Goal: Task Accomplishment & Management: Use online tool/utility

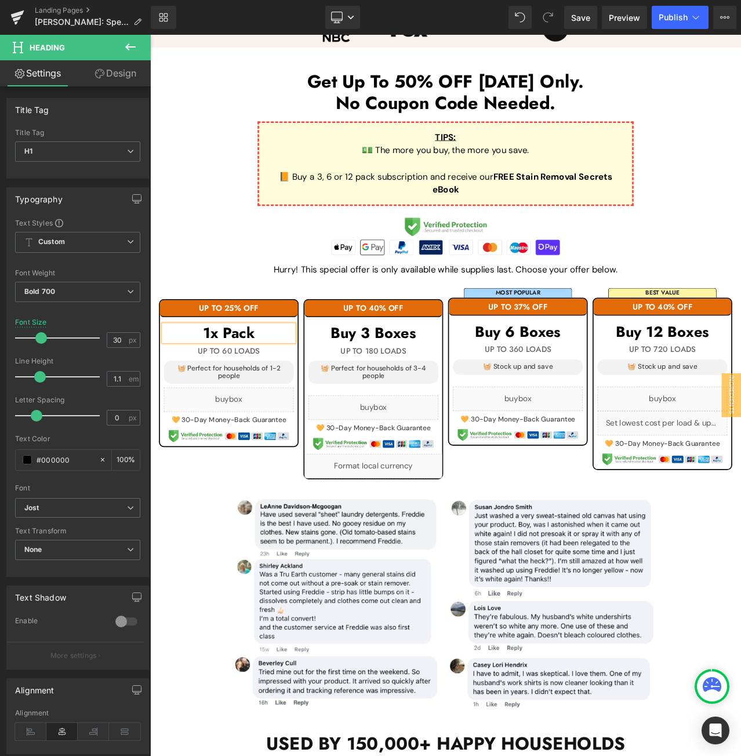
click at [230, 385] on h1 "1x Pack" at bounding box center [243, 388] width 154 height 19
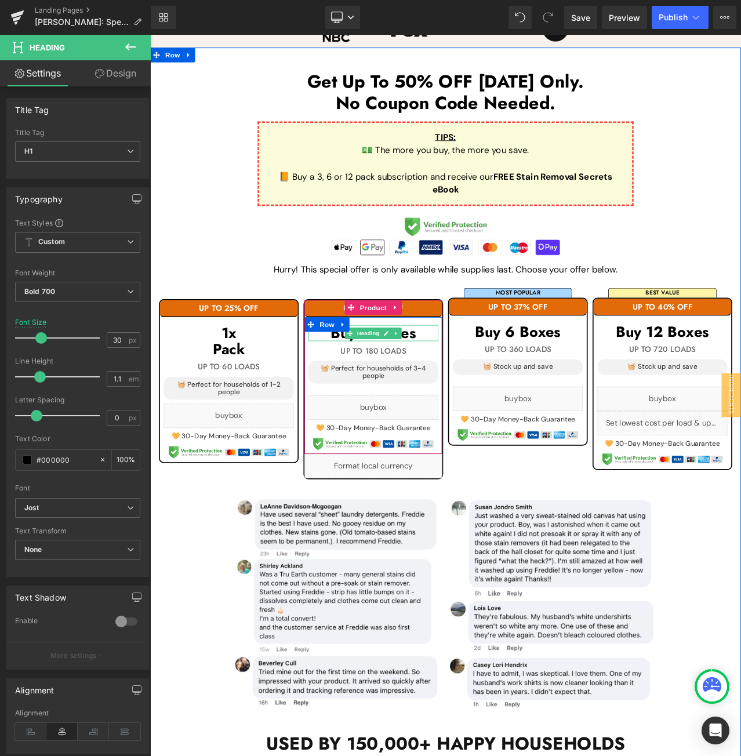
click at [468, 388] on h1 "Buy 3 Boxes" at bounding box center [415, 388] width 154 height 19
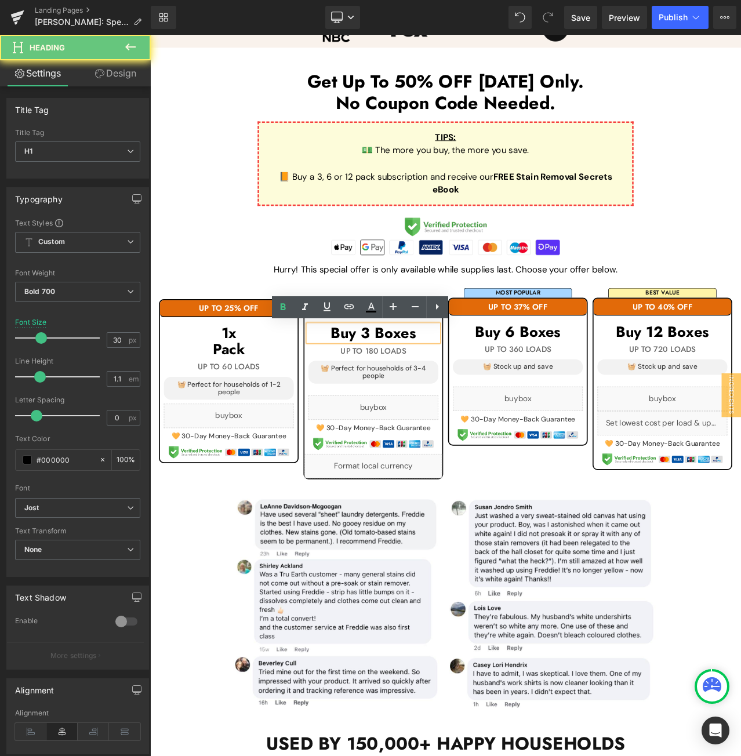
click at [468, 388] on h1 "Buy 3 Boxes" at bounding box center [415, 388] width 154 height 19
click at [467, 388] on h1 "Buy 3 Boxes" at bounding box center [415, 388] width 154 height 19
paste div
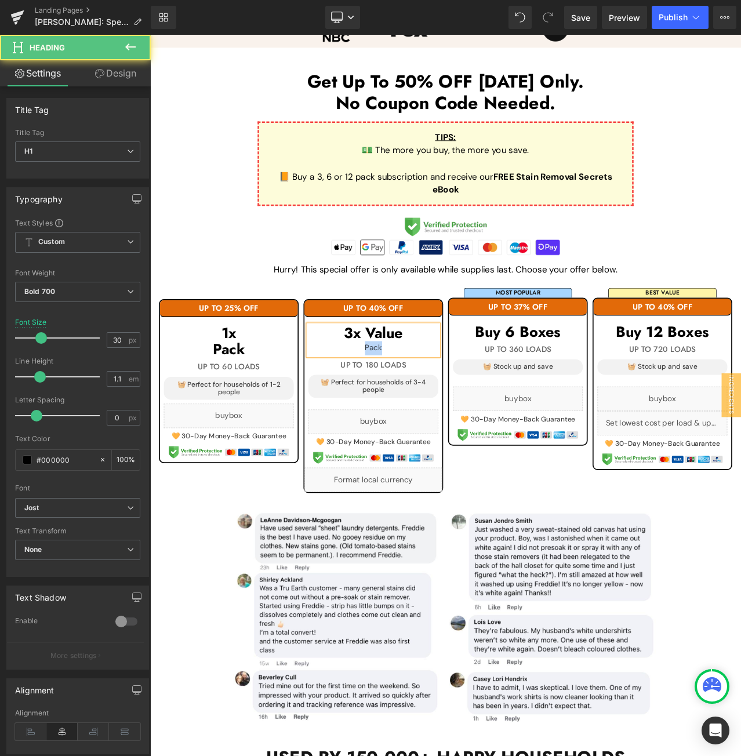
drag, startPoint x: 431, startPoint y: 405, endPoint x: 360, endPoint y: 403, distance: 71.3
click at [360, 403] on div "Pack" at bounding box center [415, 406] width 154 height 17
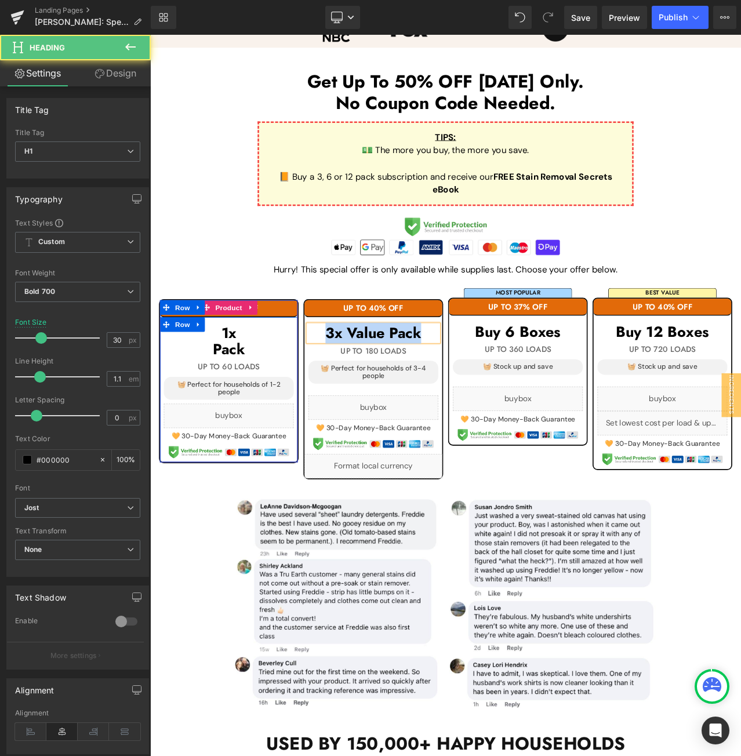
drag, startPoint x: 465, startPoint y: 385, endPoint x: 316, endPoint y: 380, distance: 149.6
click at [316, 380] on div "UP TO 25% OFF Heading 1x Pack Heading" at bounding box center [500, 444] width 695 height 247
copy h1 "3x Value Pack"
click at [477, 391] on h1 "3x Value Pack" at bounding box center [415, 388] width 154 height 19
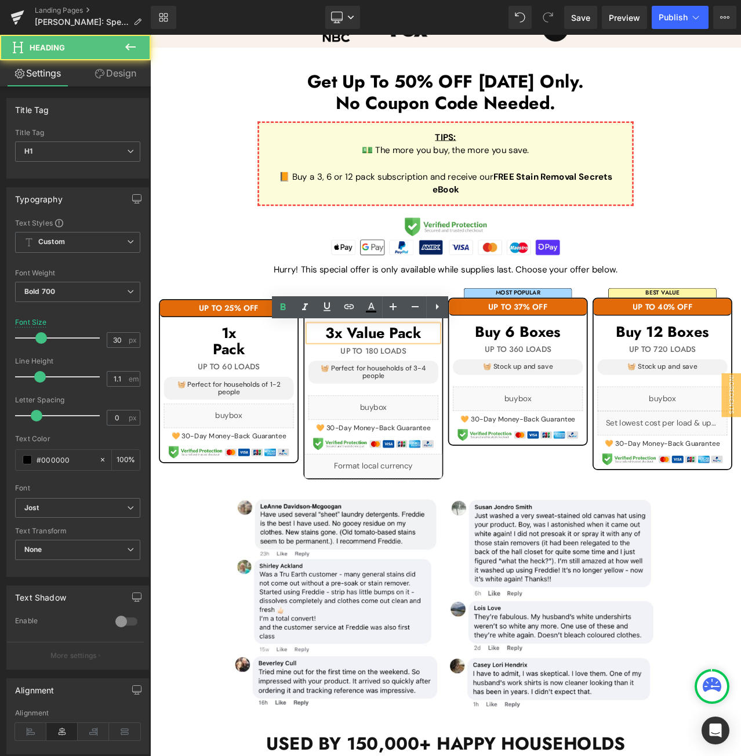
click at [430, 384] on h1 "3x Value Pack" at bounding box center [415, 388] width 154 height 19
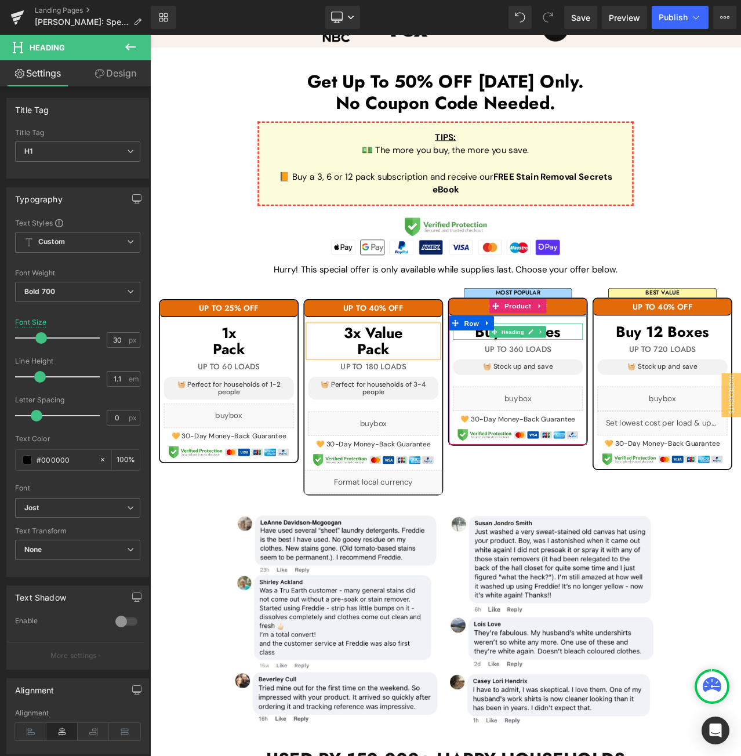
click at [641, 387] on h1 "Buy 6 Boxes" at bounding box center [586, 386] width 154 height 19
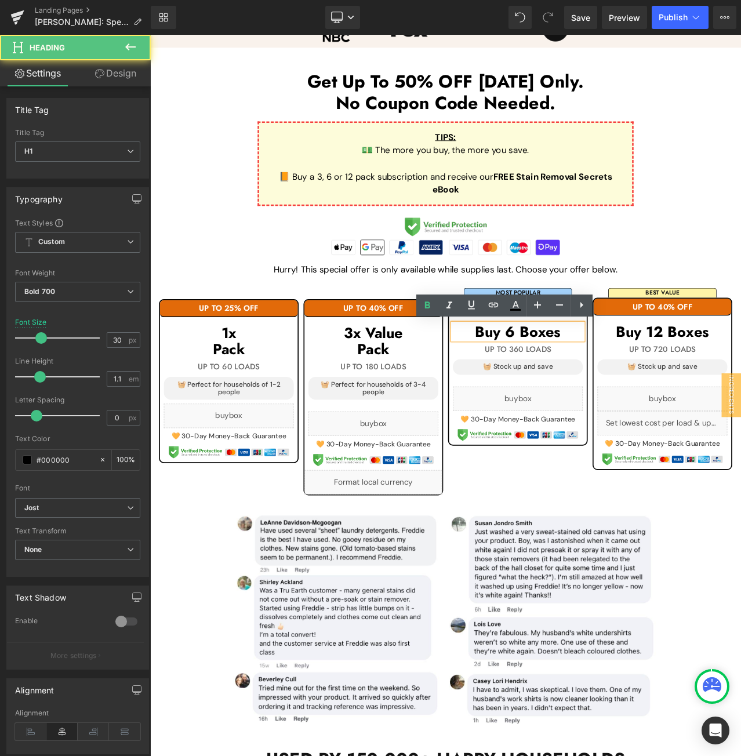
click at [641, 387] on h1 "Buy 6 Boxes" at bounding box center [586, 386] width 154 height 19
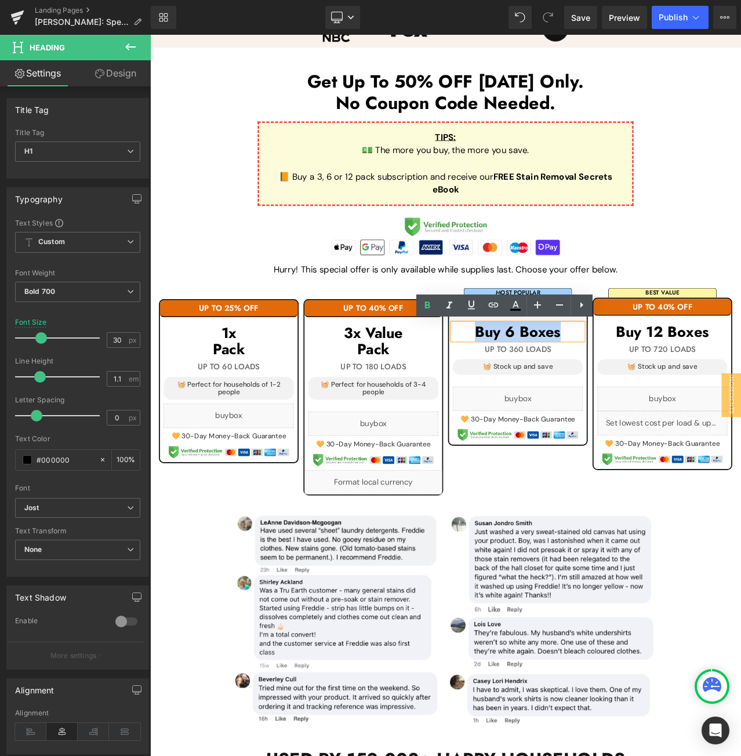
paste div
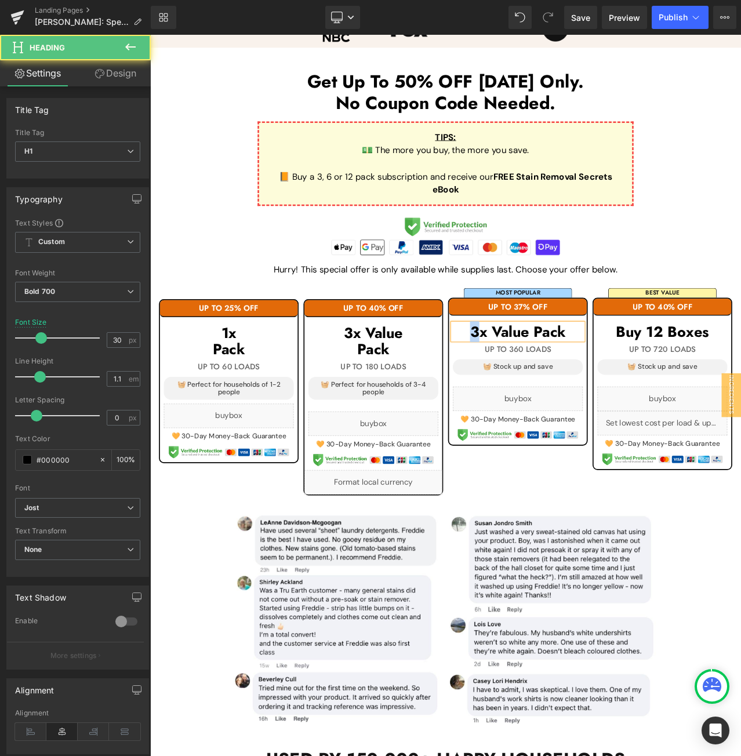
drag, startPoint x: 534, startPoint y: 384, endPoint x: 522, endPoint y: 384, distance: 12.2
click at [522, 384] on h1 "3x Value Pack" at bounding box center [586, 386] width 154 height 19
click at [602, 385] on h1 "6x Value Pack" at bounding box center [586, 386] width 154 height 19
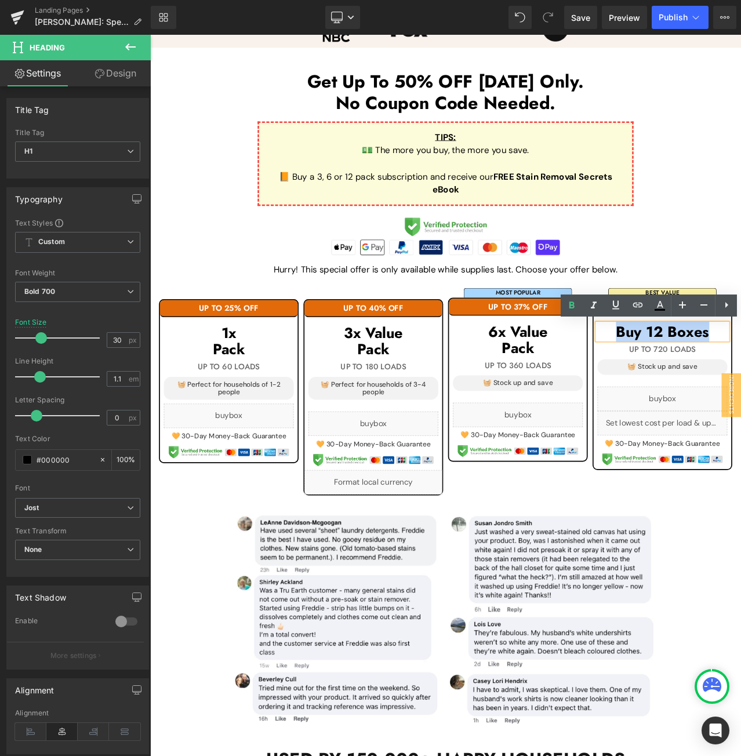
paste div
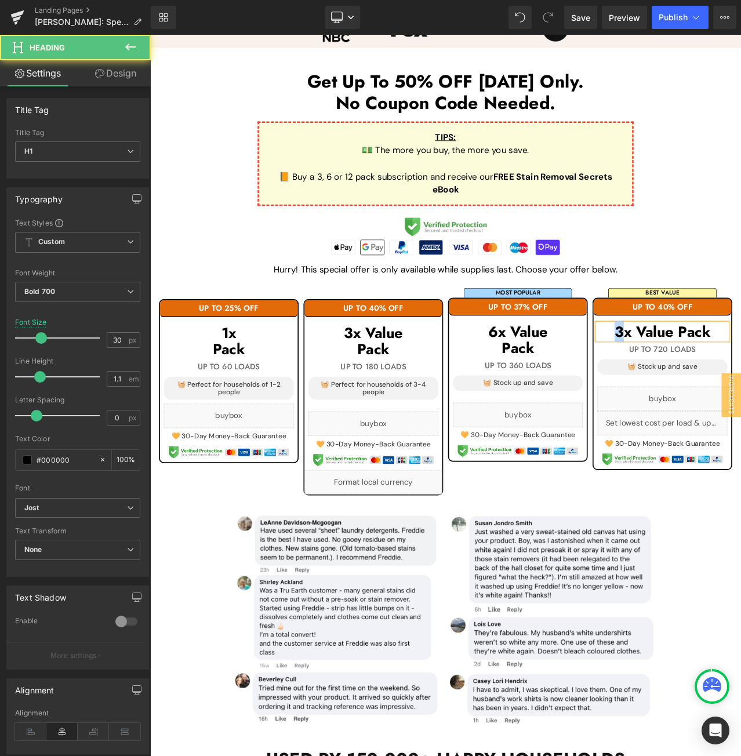
drag, startPoint x: 704, startPoint y: 386, endPoint x: 686, endPoint y: 386, distance: 17.4
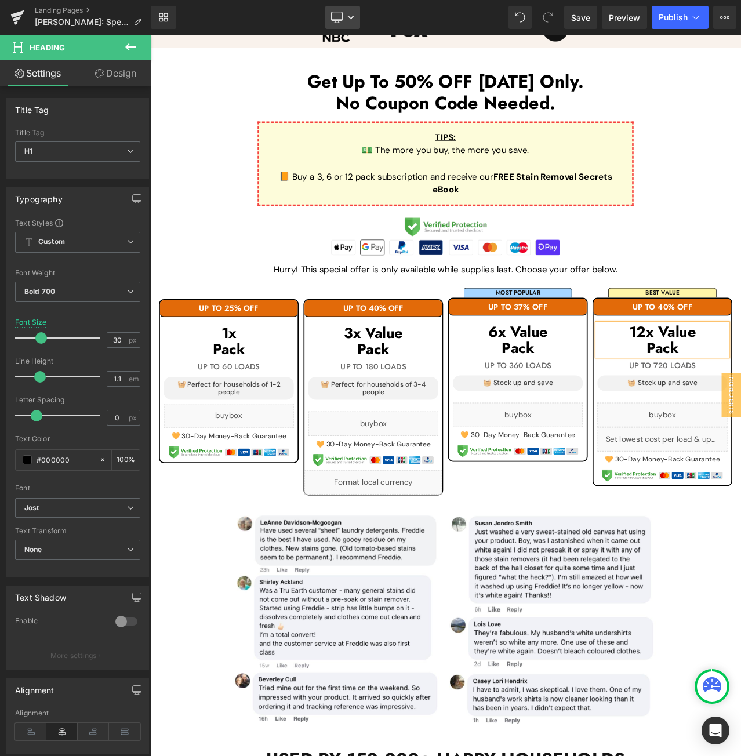
click at [337, 20] on icon at bounding box center [336, 16] width 11 height 9
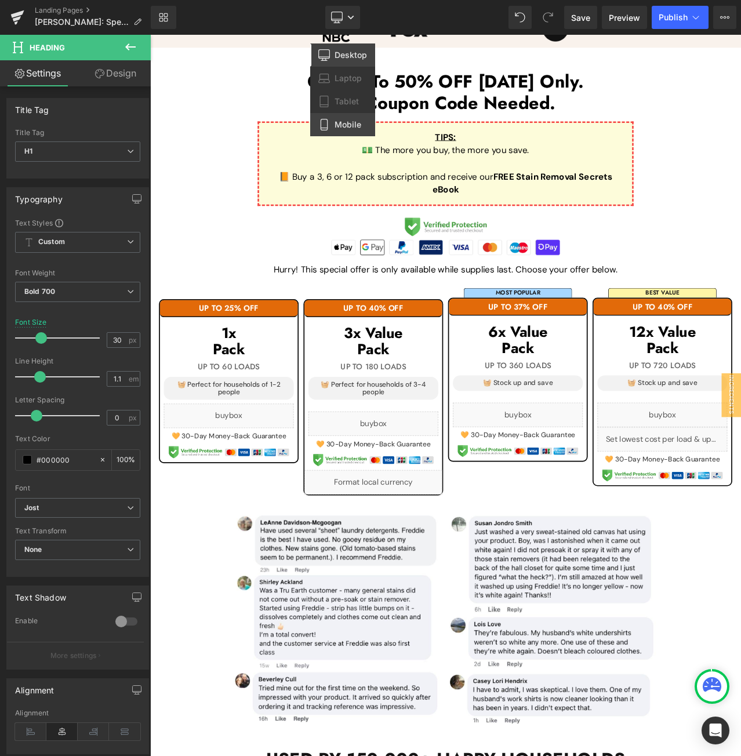
click at [340, 120] on span "Mobile" at bounding box center [347, 124] width 27 height 10
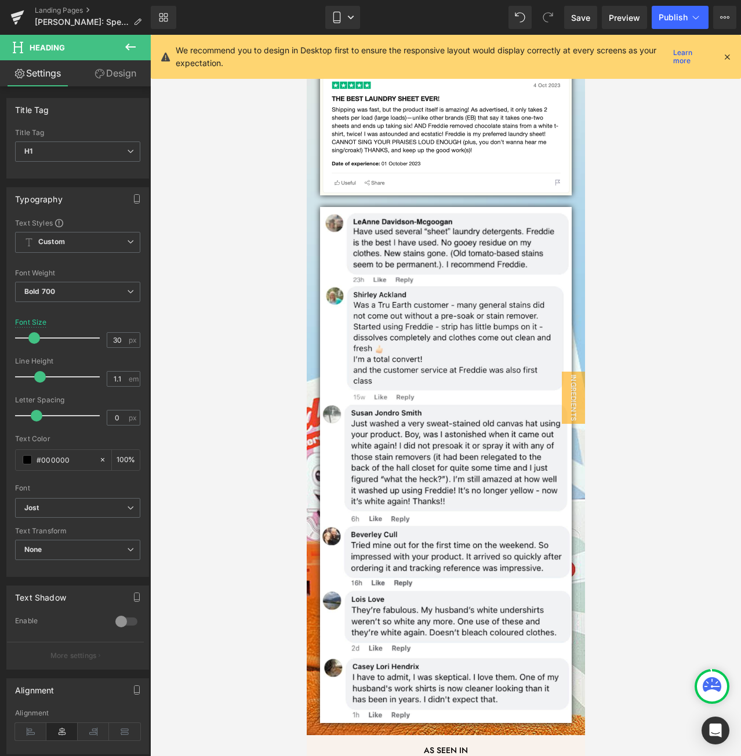
scroll to position [1844, 0]
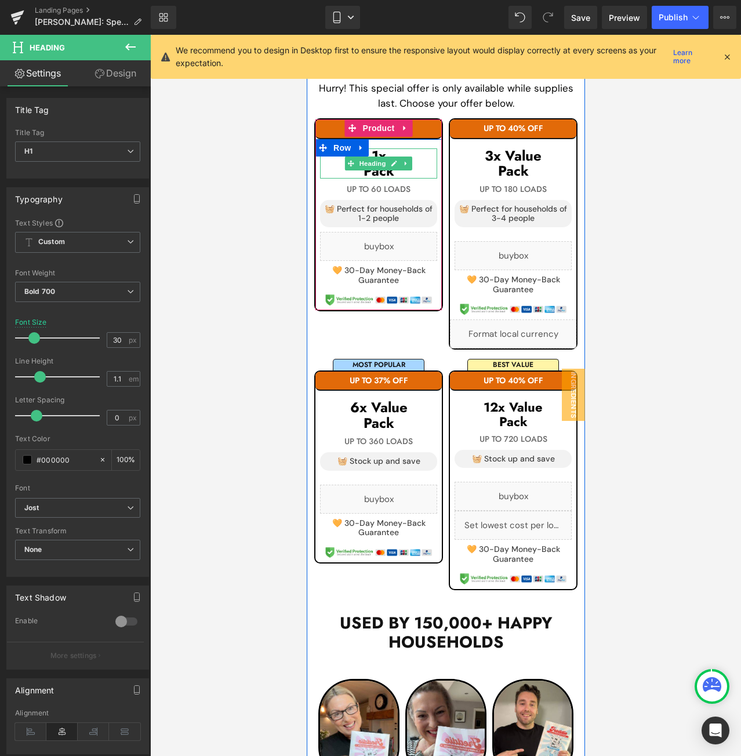
click at [413, 155] on h1 "1x" at bounding box center [377, 155] width 117 height 15
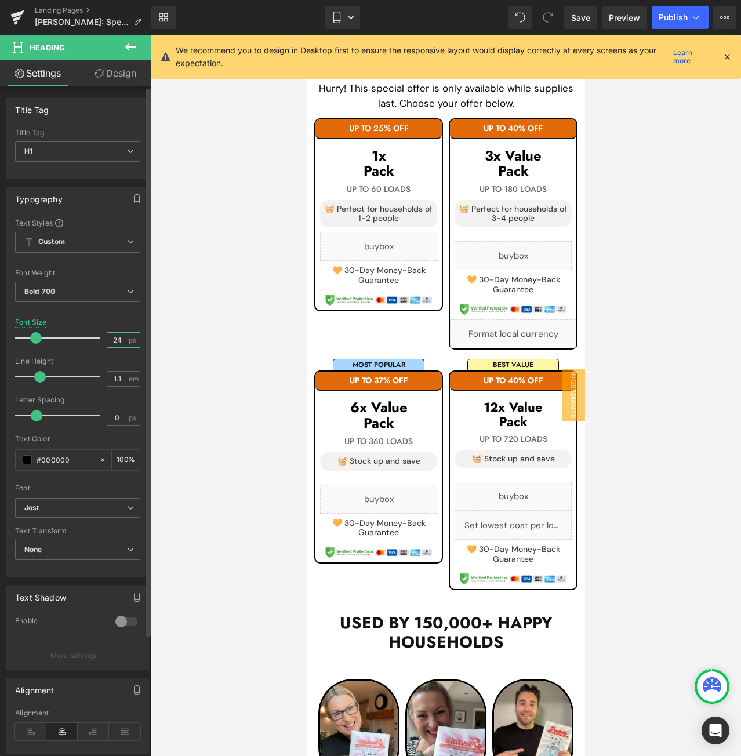
drag, startPoint x: 116, startPoint y: 339, endPoint x: 101, endPoint y: 336, distance: 15.3
click at [101, 336] on div "Font Size 24 px" at bounding box center [77, 337] width 125 height 39
type input "22"
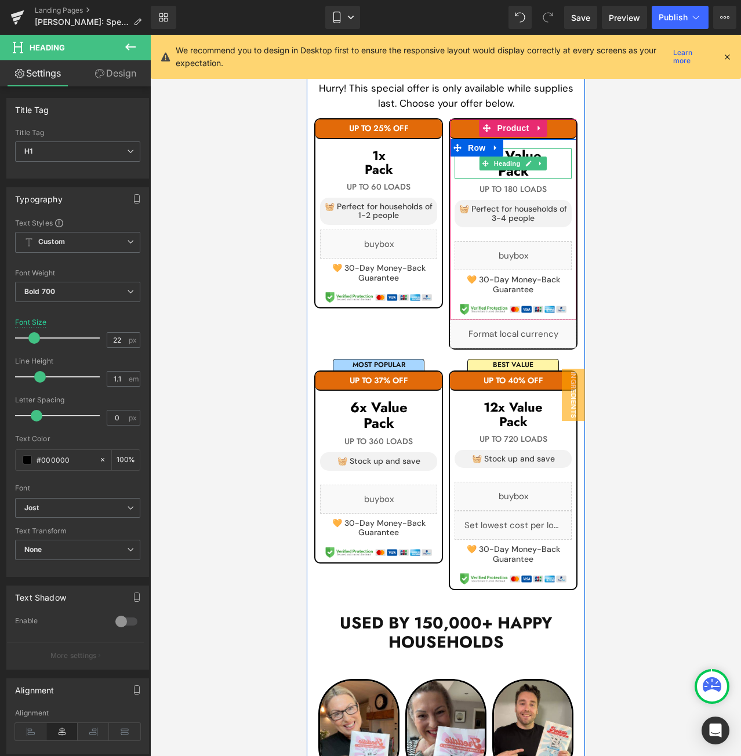
click at [556, 159] on h1 "3x Value" at bounding box center [512, 155] width 117 height 15
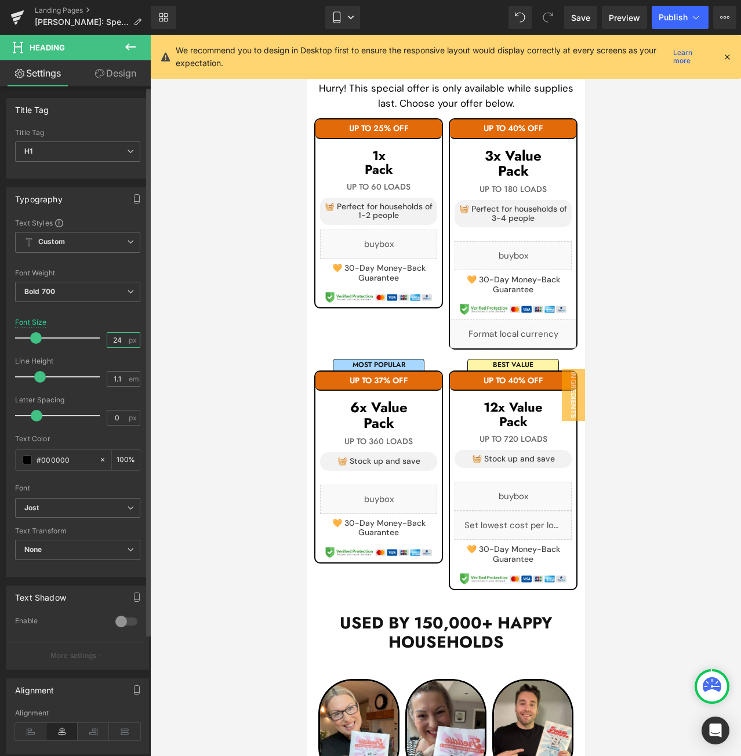
click at [116, 336] on input "24" at bounding box center [117, 340] width 20 height 14
drag, startPoint x: 116, startPoint y: 336, endPoint x: 90, endPoint y: 336, distance: 25.5
click at [90, 336] on div "Font Size 24 px" at bounding box center [77, 337] width 125 height 39
type input "22"
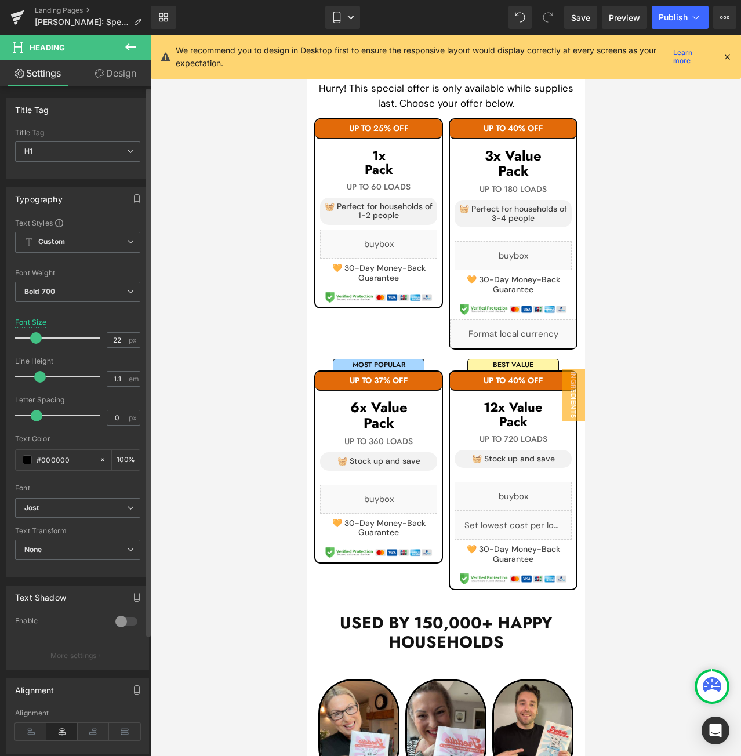
click at [111, 316] on div "Font Default Work Sans DM Sans [GEOGRAPHIC_DATA] [PERSON_NAME] Default Work San…" at bounding box center [77, 358] width 125 height 280
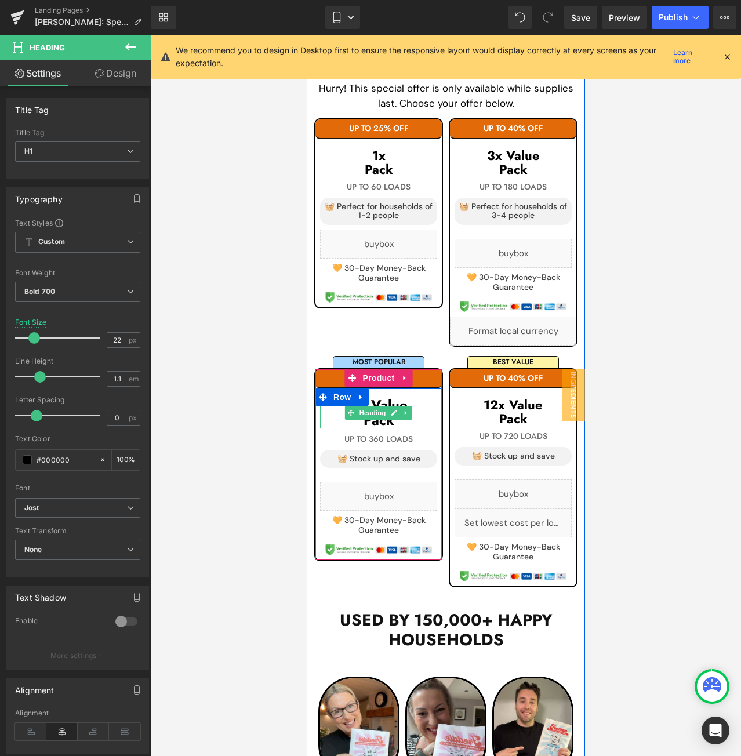
click at [416, 408] on h1 "6x Value" at bounding box center [377, 405] width 117 height 15
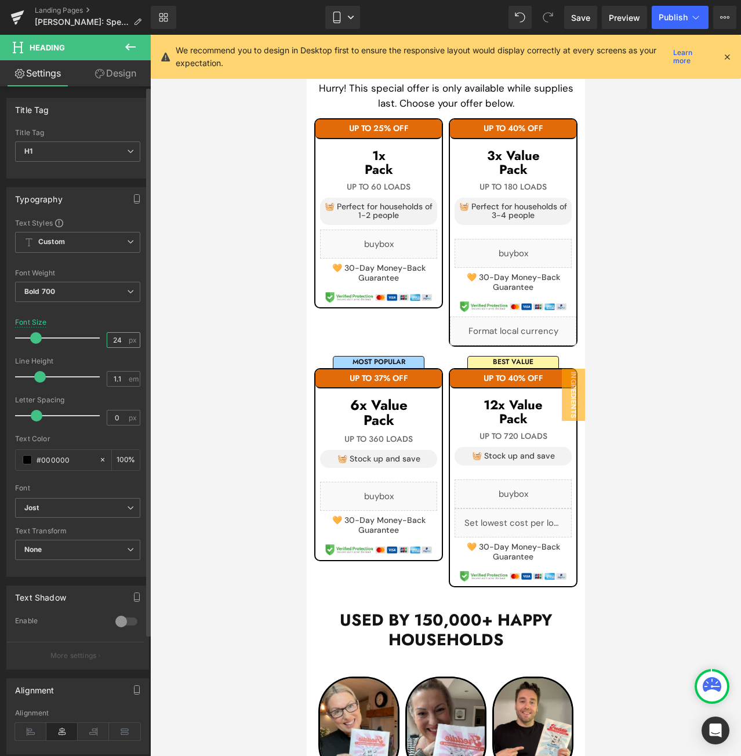
drag, startPoint x: 111, startPoint y: 339, endPoint x: 100, endPoint y: 339, distance: 11.0
click at [101, 339] on div "Font Size 24 px" at bounding box center [77, 337] width 125 height 39
type input "22"
click at [118, 327] on div "Font Size 22 px" at bounding box center [77, 337] width 125 height 39
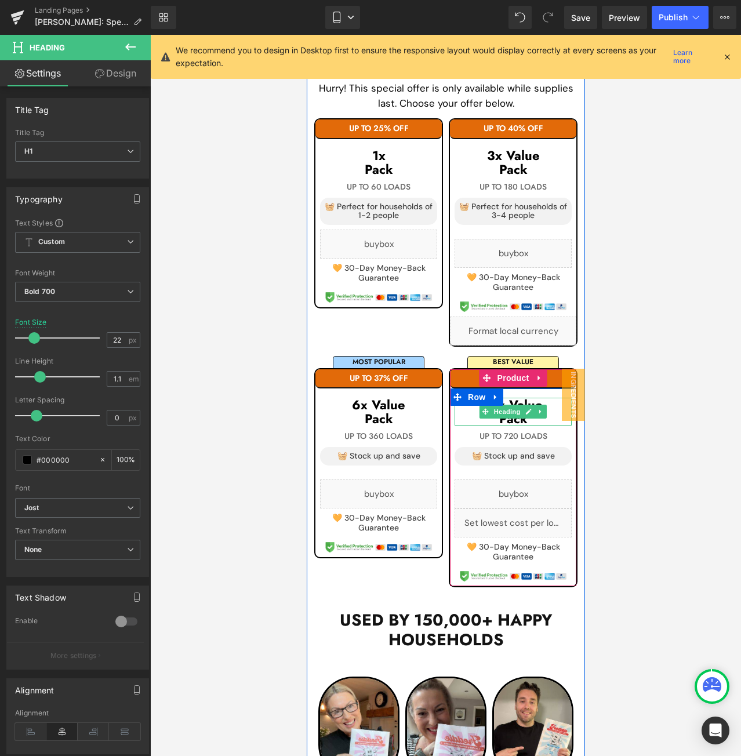
click at [550, 411] on h1 "Pack" at bounding box center [512, 418] width 117 height 14
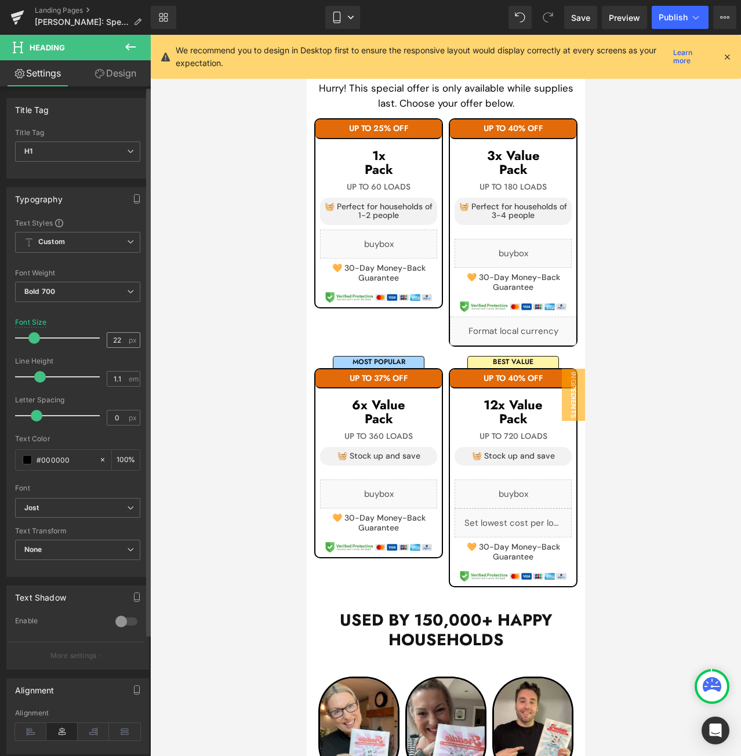
drag, startPoint x: 117, startPoint y: 340, endPoint x: 104, endPoint y: 338, distance: 12.9
click at [107, 338] on input "22" at bounding box center [117, 340] width 20 height 14
type input "22"
click at [125, 319] on div "Font Size 22 px" at bounding box center [77, 337] width 125 height 39
click at [676, 17] on span "Publish" at bounding box center [672, 17] width 29 height 9
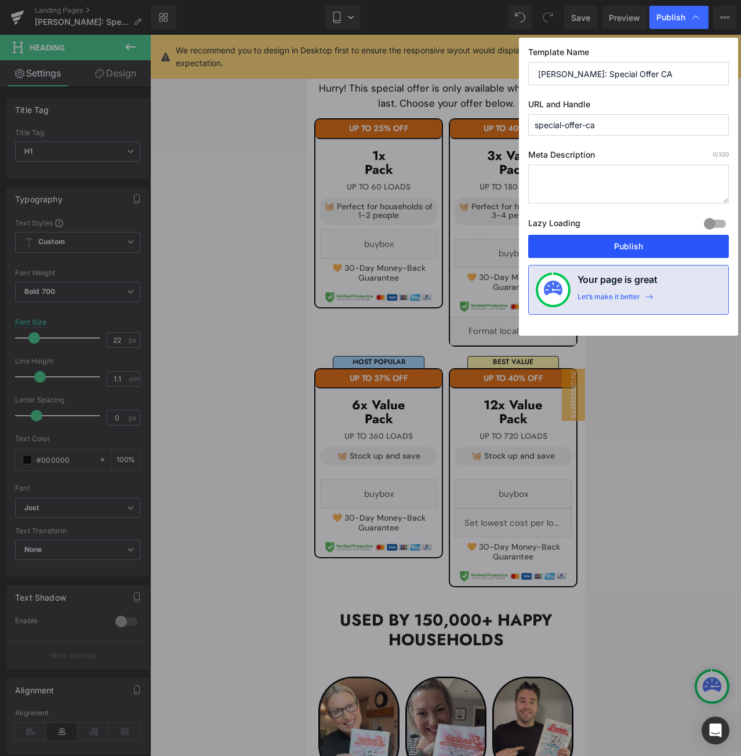
click at [569, 237] on button "Publish" at bounding box center [628, 246] width 201 height 23
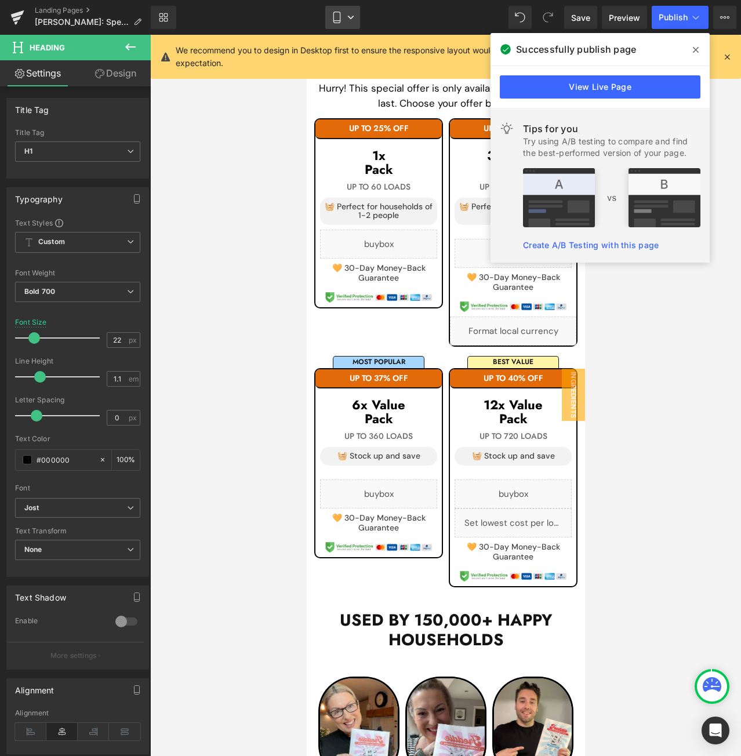
click at [345, 27] on link "Mobile" at bounding box center [342, 17] width 35 height 23
click at [695, 48] on icon at bounding box center [696, 49] width 6 height 9
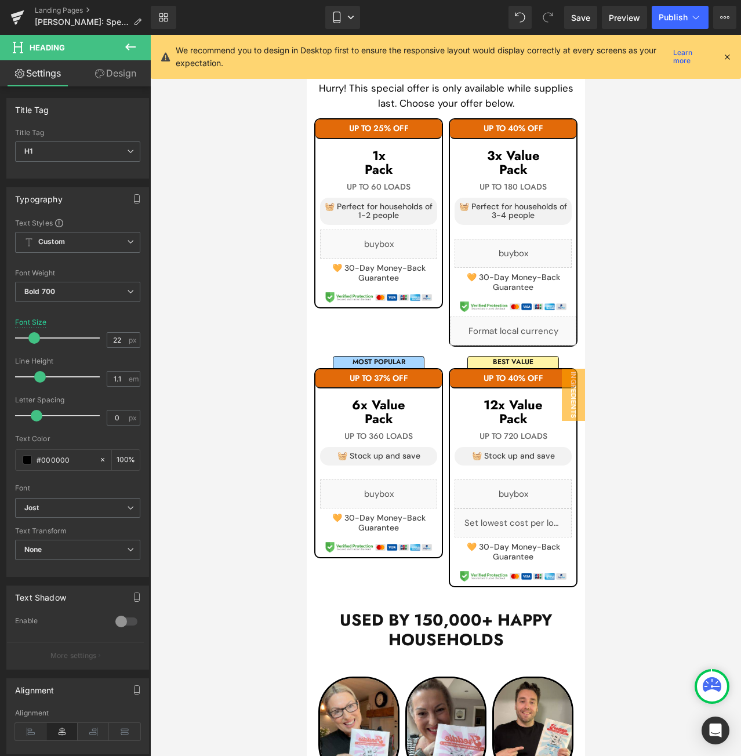
click at [726, 57] on icon at bounding box center [727, 57] width 10 height 10
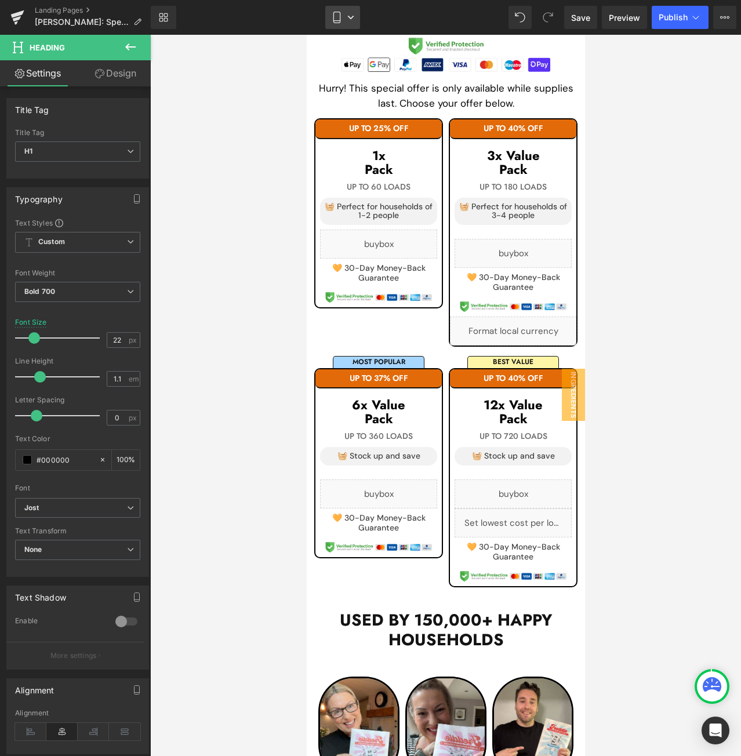
click at [350, 7] on link "Mobile" at bounding box center [342, 17] width 35 height 23
click at [352, 49] on link "Desktop" at bounding box center [342, 54] width 65 height 23
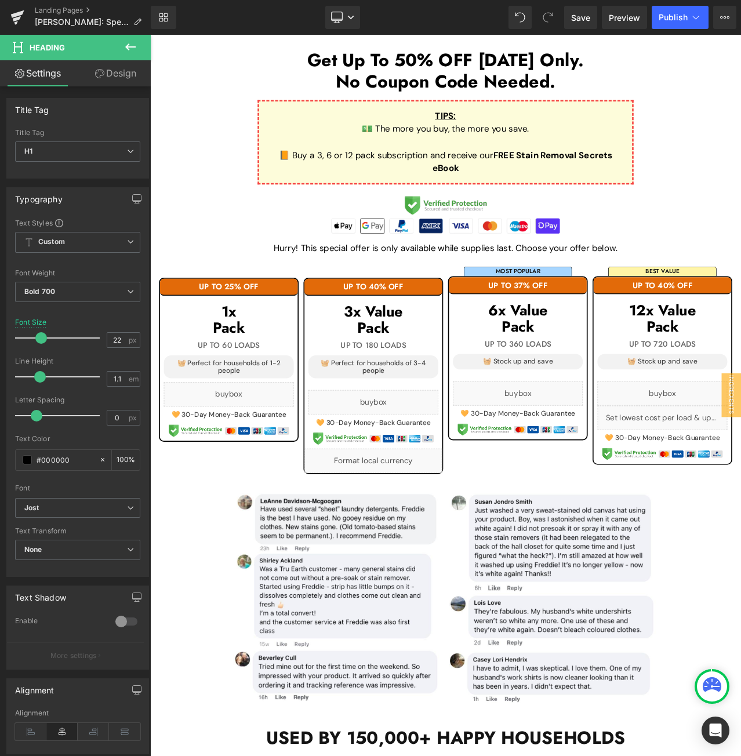
scroll to position [952, 0]
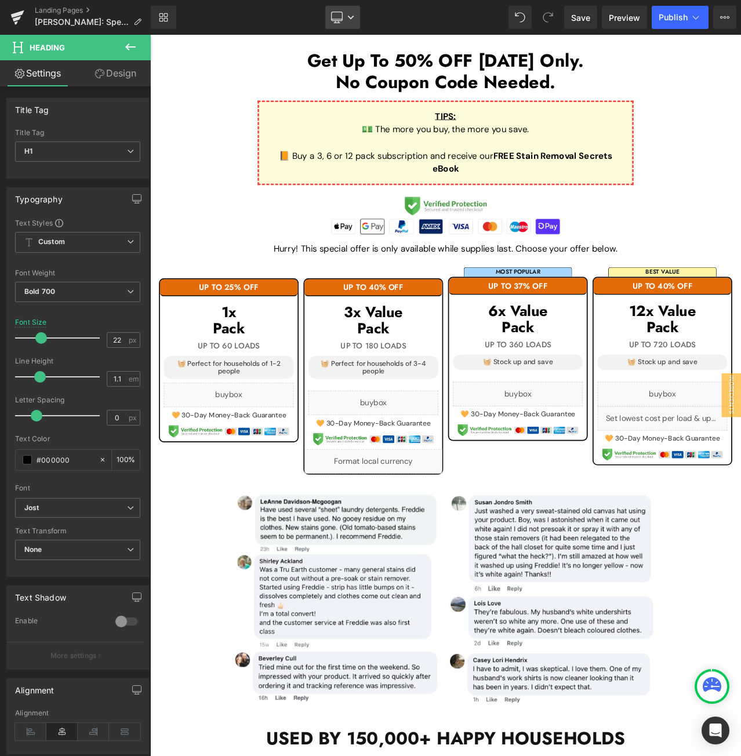
click at [348, 7] on link "Desktop" at bounding box center [342, 17] width 35 height 23
drag, startPoint x: 347, startPoint y: 128, endPoint x: 41, endPoint y: 93, distance: 308.6
click at [347, 128] on span "Mobile" at bounding box center [347, 124] width 27 height 10
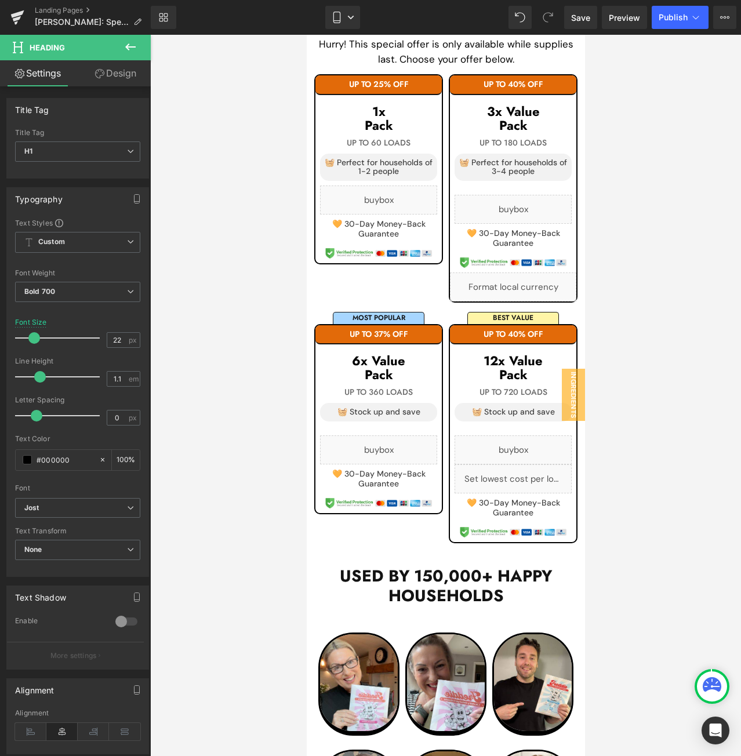
scroll to position [1888, 0]
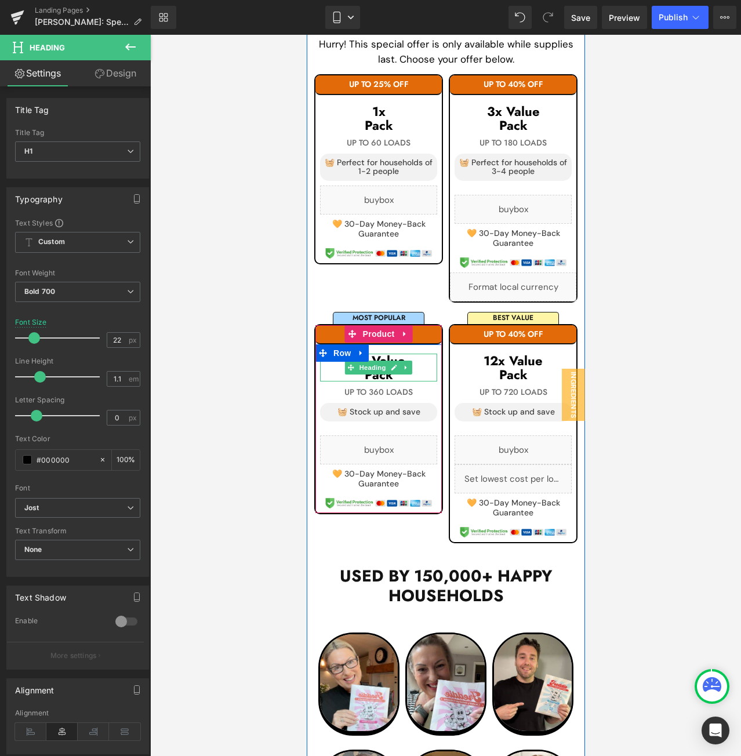
click at [417, 365] on h1 "6x Value" at bounding box center [377, 361] width 117 height 14
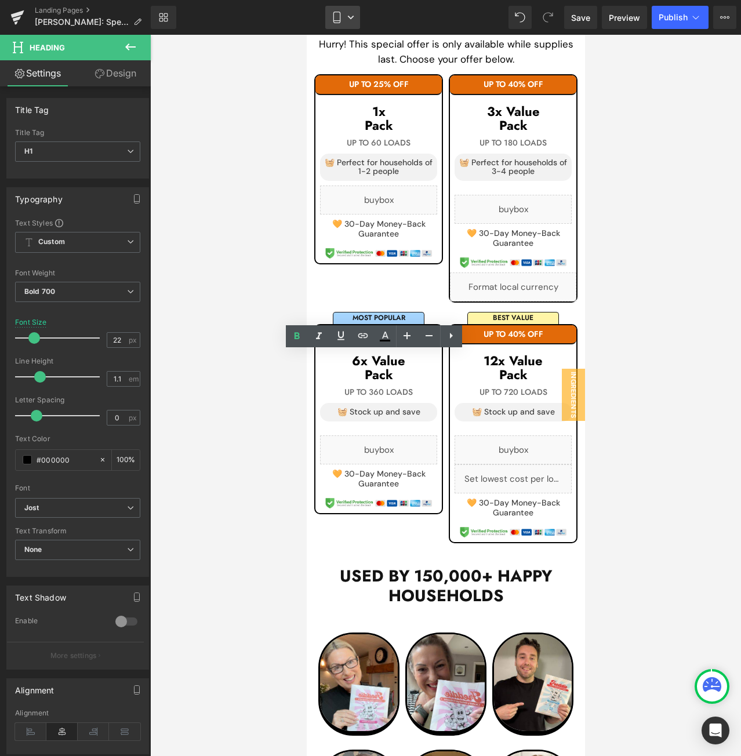
click at [351, 20] on icon at bounding box center [350, 17] width 7 height 7
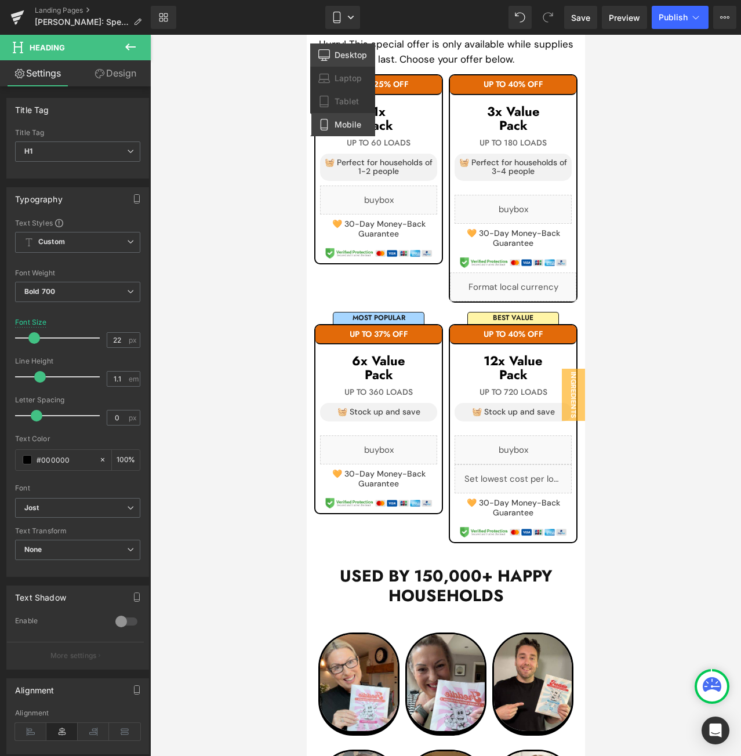
click at [354, 53] on span "Desktop" at bounding box center [350, 55] width 32 height 10
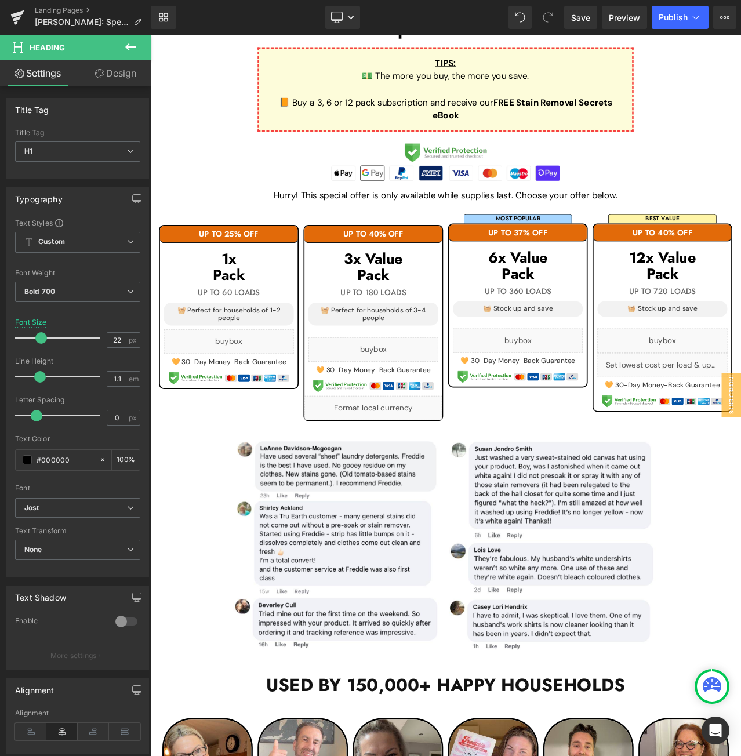
scroll to position [1005, 0]
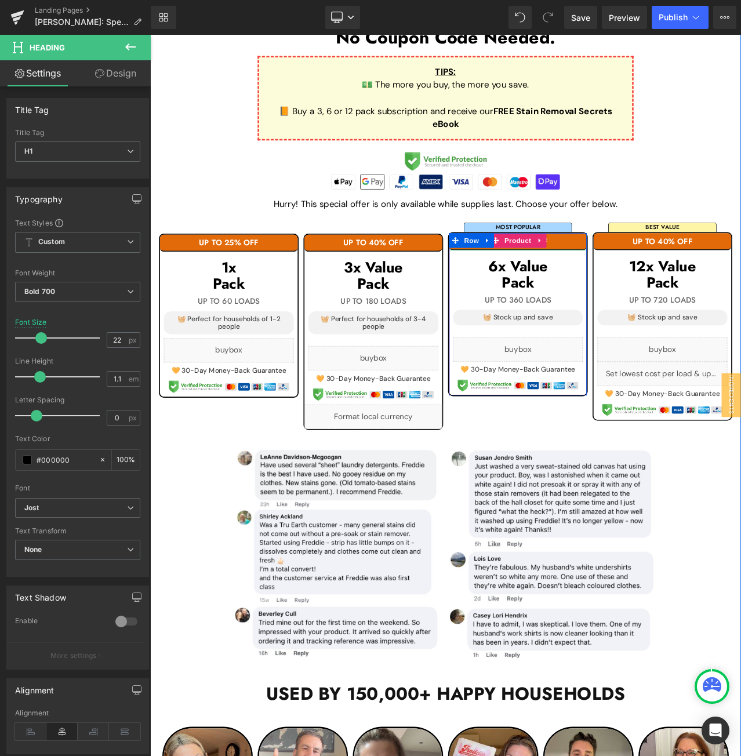
drag, startPoint x: 628, startPoint y: 279, endPoint x: 575, endPoint y: 275, distance: 52.9
click at [626, 279] on h1 "UP TO 37% OFF" at bounding box center [586, 280] width 163 height 10
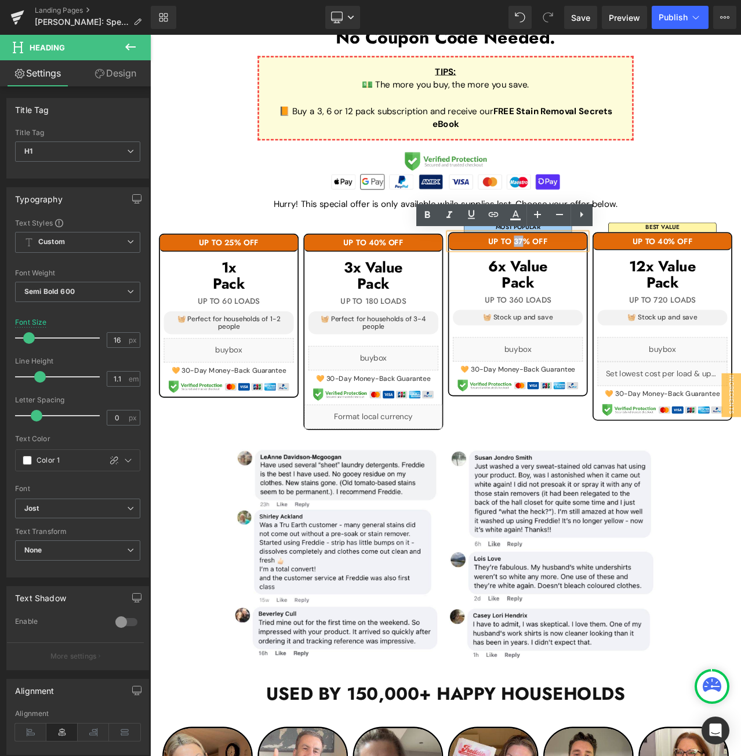
drag, startPoint x: 588, startPoint y: 278, endPoint x: 578, endPoint y: 277, distance: 10.4
click at [578, 277] on h1 "UP TO 37% OFF" at bounding box center [586, 280] width 163 height 10
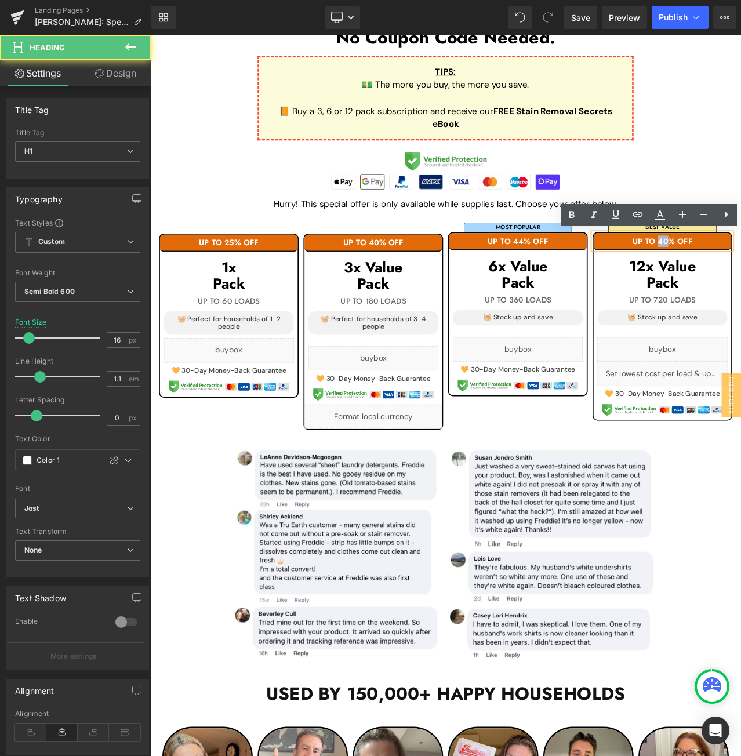
drag, startPoint x: 761, startPoint y: 281, endPoint x: 749, endPoint y: 281, distance: 11.6
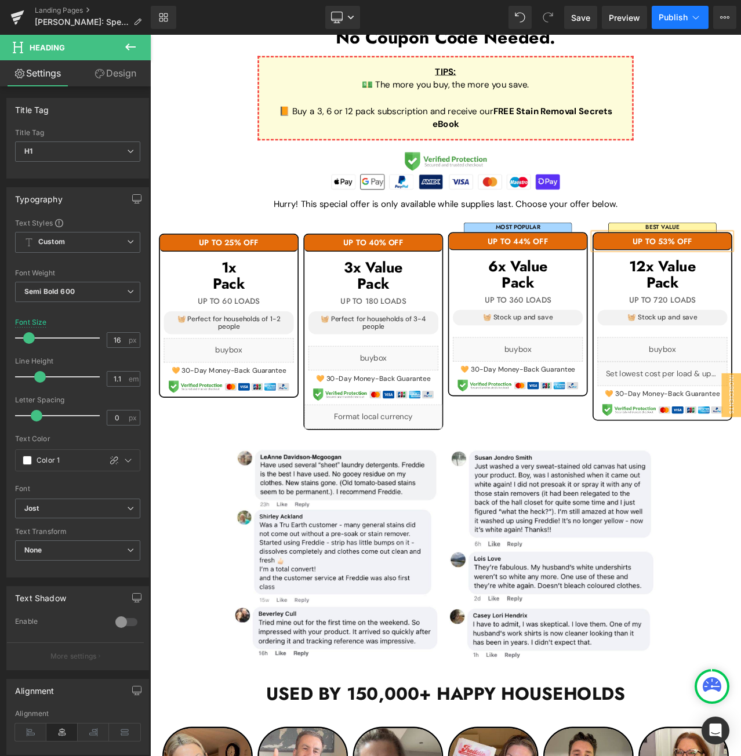
click at [683, 15] on span "Publish" at bounding box center [672, 17] width 29 height 9
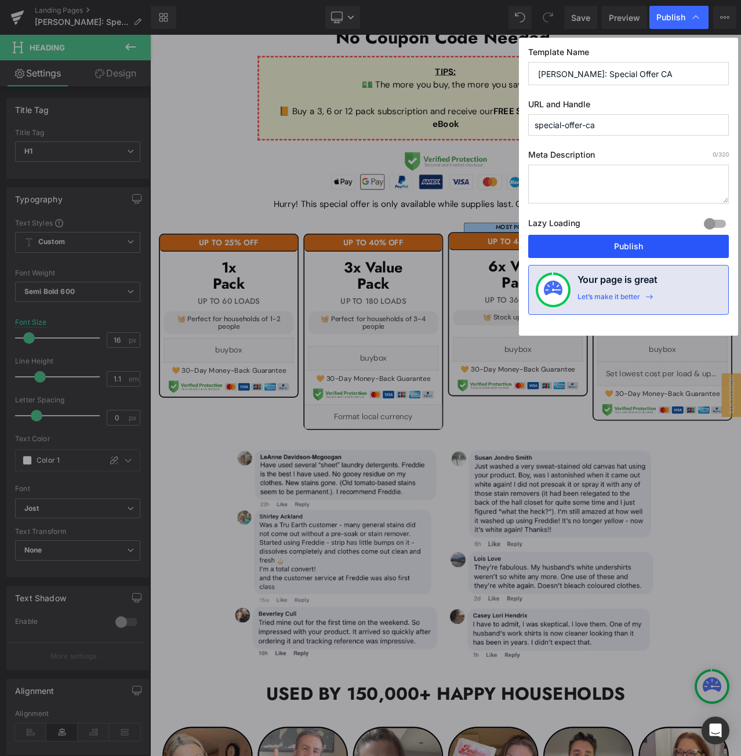
click at [628, 239] on button "Publish" at bounding box center [628, 246] width 201 height 23
